Goal: Task Accomplishment & Management: Complete application form

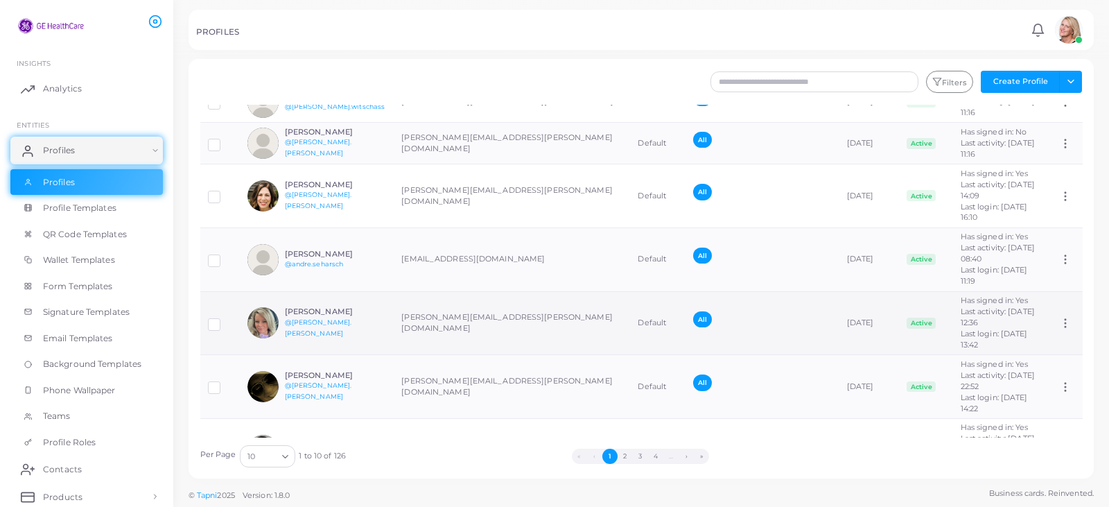
scroll to position [245, 0]
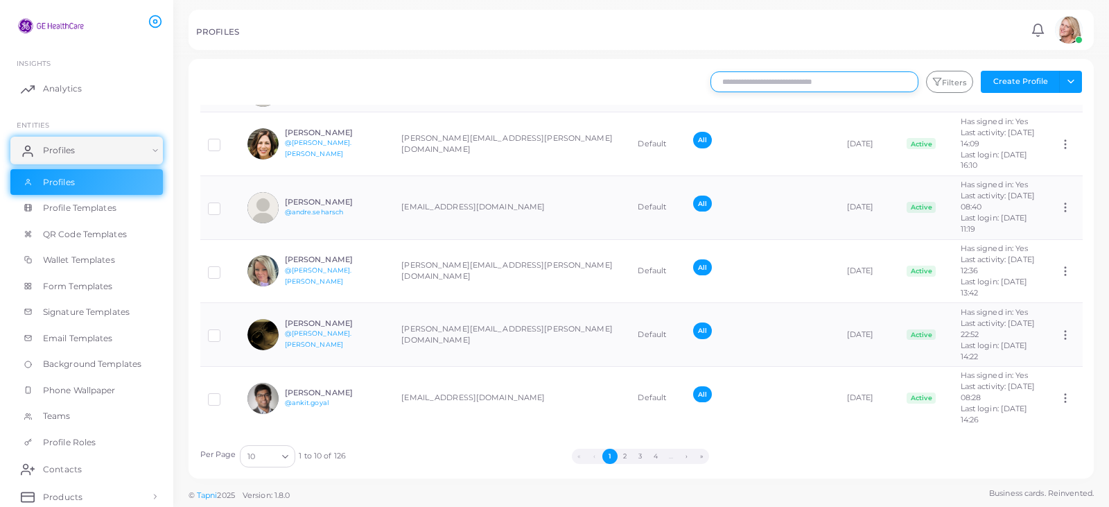
click at [811, 89] on input "text" at bounding box center [814, 81] width 208 height 21
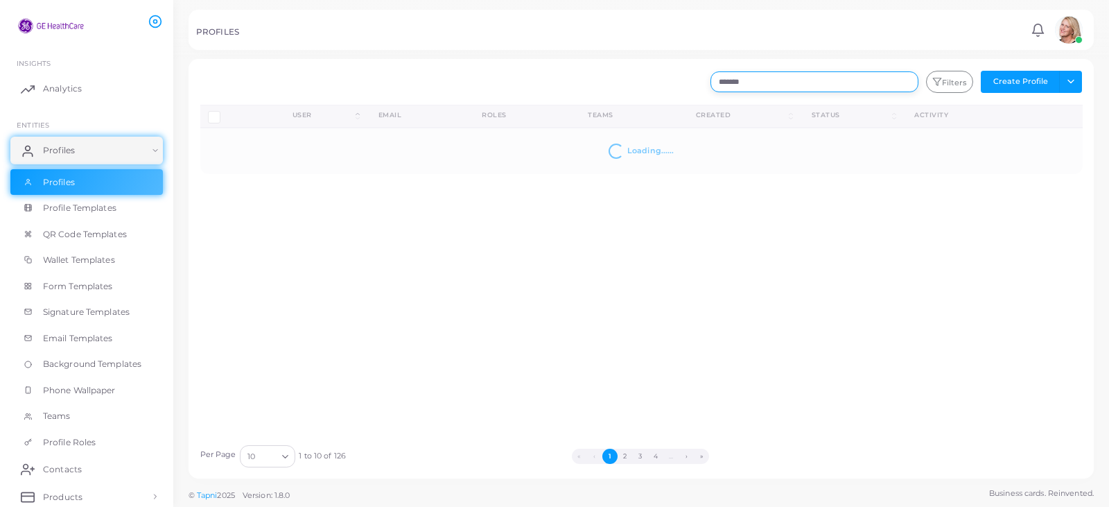
scroll to position [0, 0]
type input "*******"
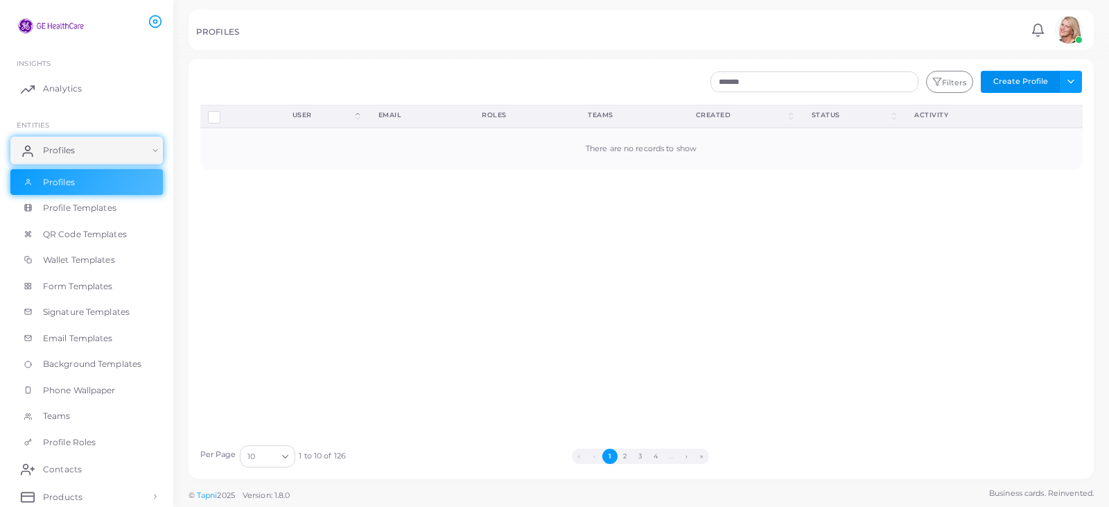
click at [1019, 83] on button "Create Profile" at bounding box center [1019, 82] width 79 height 22
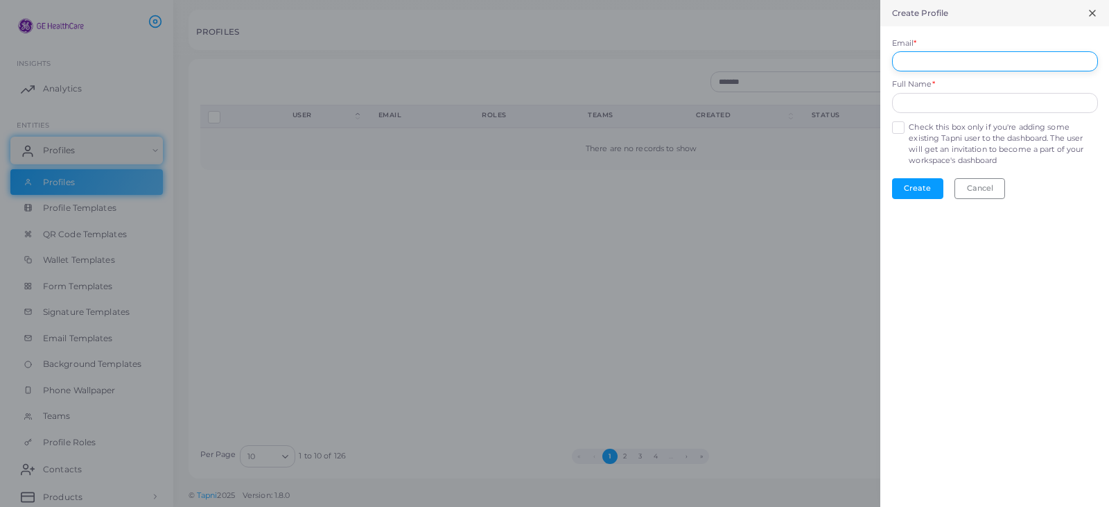
click at [925, 60] on input "Email *" at bounding box center [995, 61] width 206 height 21
type input "**********"
click at [904, 191] on button "Create" at bounding box center [917, 188] width 51 height 21
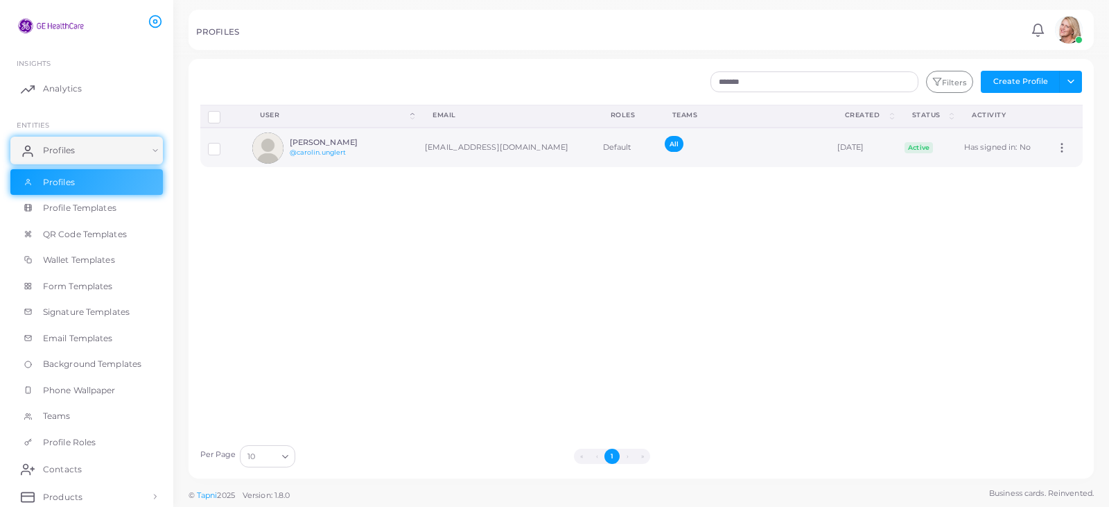
click at [1055, 150] on icon at bounding box center [1061, 147] width 12 height 12
click at [1049, 166] on span "Assign Product" at bounding box center [1049, 167] width 58 height 11
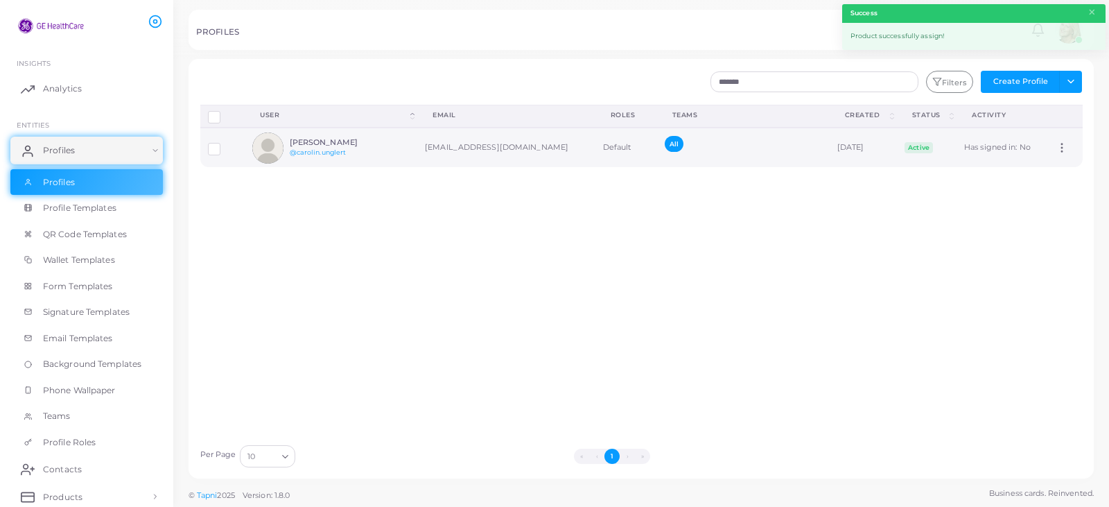
click at [1055, 147] on icon at bounding box center [1061, 147] width 12 height 12
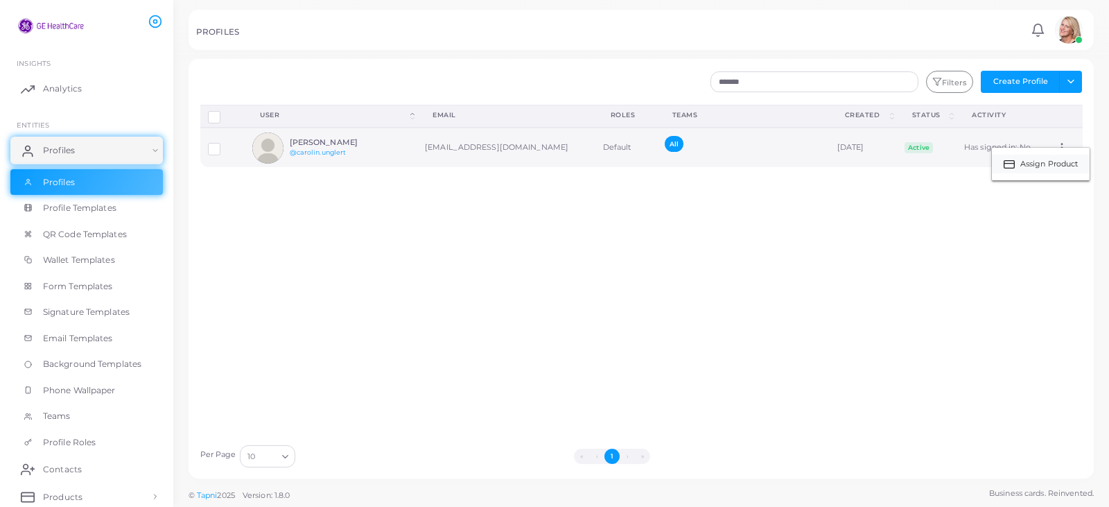
click at [1044, 161] on span "Assign Product" at bounding box center [1049, 164] width 58 height 11
